Goal: Find specific page/section

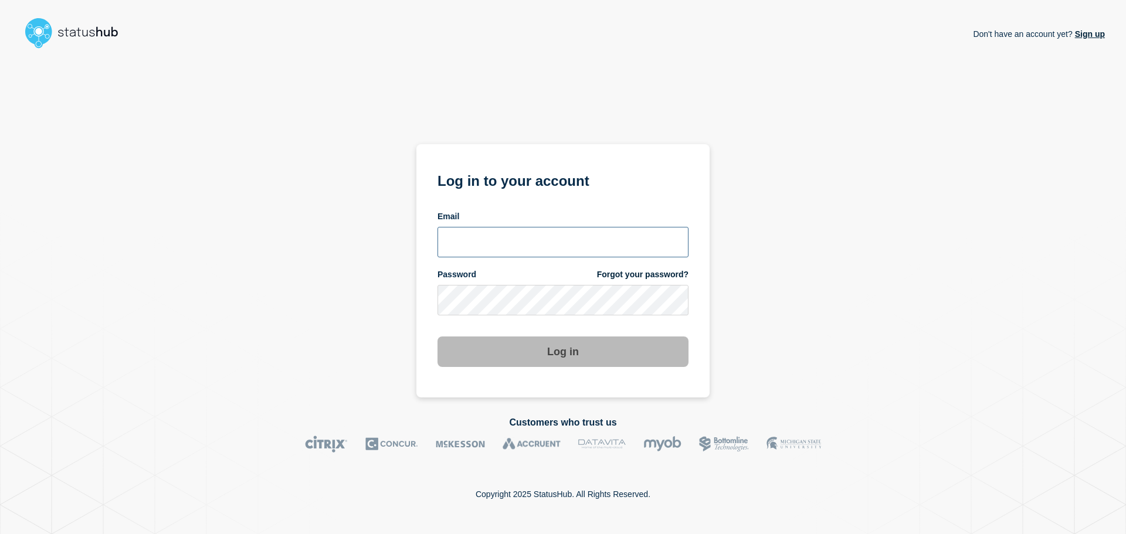
type input "xandra.martens@conexon.us"
click at [526, 348] on button "Log in" at bounding box center [562, 352] width 251 height 30
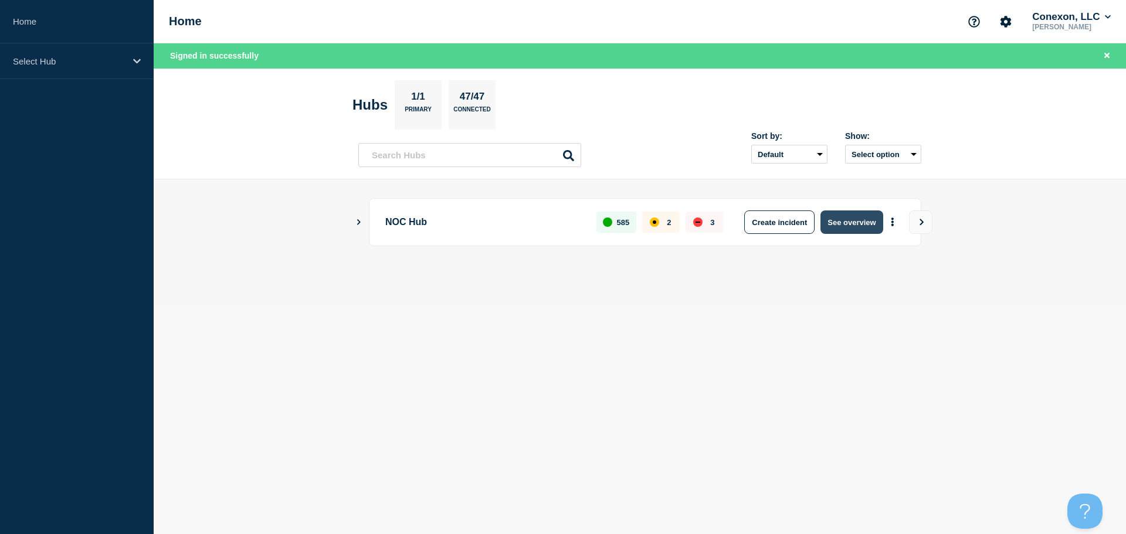
click at [873, 214] on button "See overview" at bounding box center [851, 221] width 62 height 23
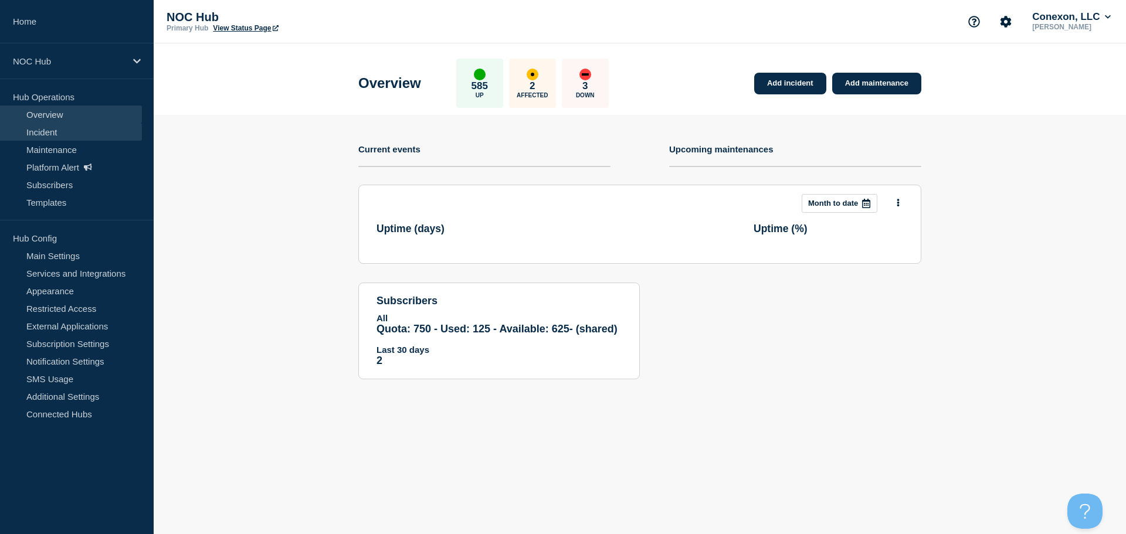
click at [63, 132] on link "Incident" at bounding box center [71, 132] width 142 height 18
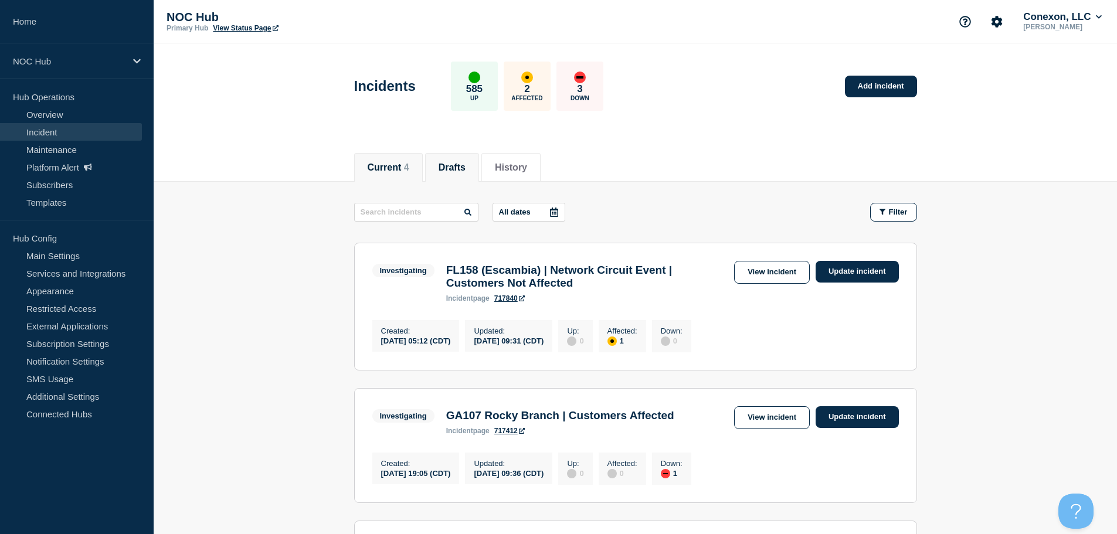
click at [457, 165] on button "Drafts" at bounding box center [452, 167] width 27 height 11
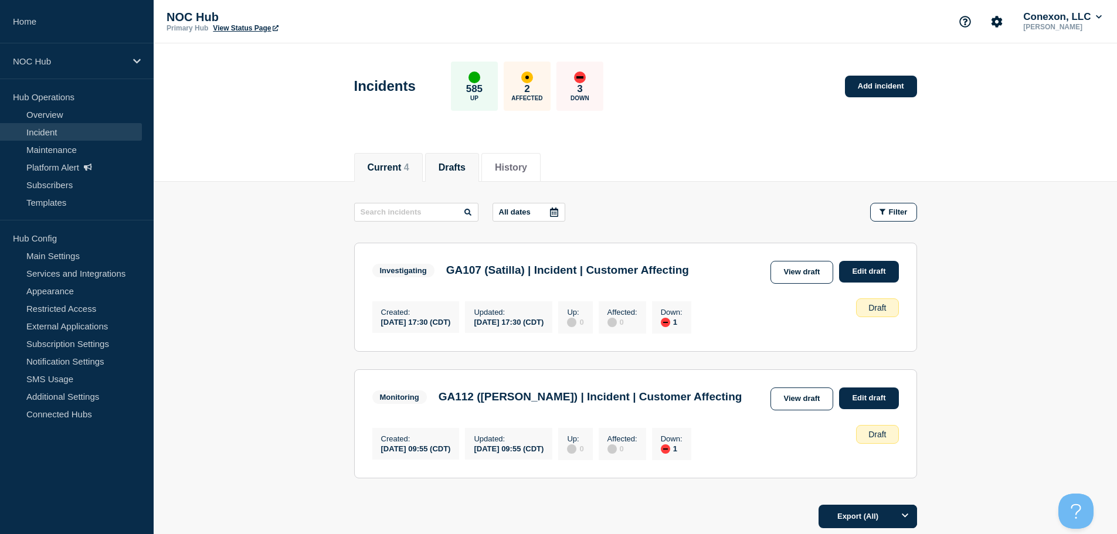
click at [384, 164] on button "Current 4" at bounding box center [389, 167] width 42 height 11
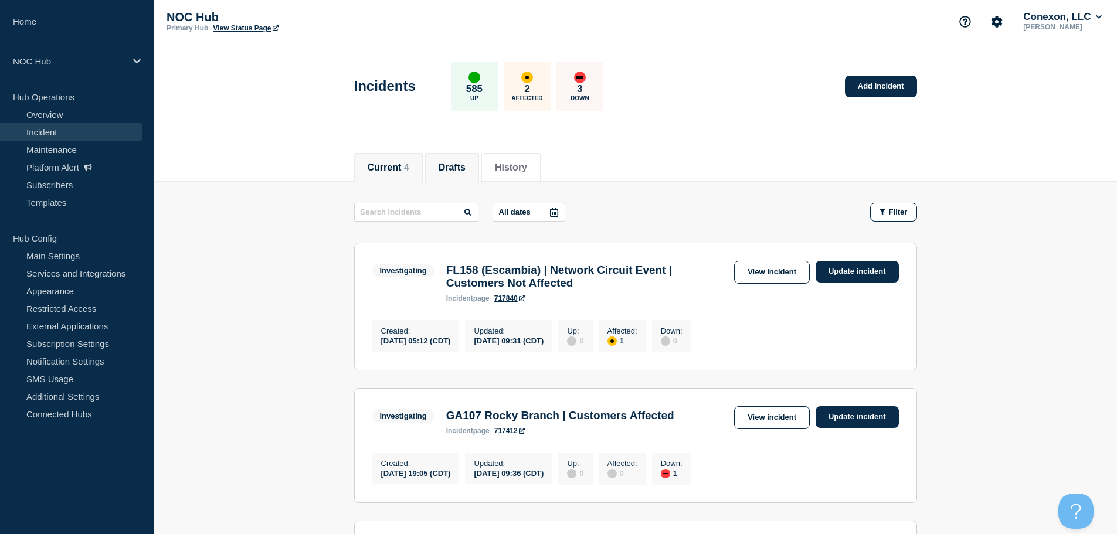
click at [457, 157] on li "Drafts" at bounding box center [452, 167] width 54 height 29
